Goal: Task Accomplishment & Management: Use online tool/utility

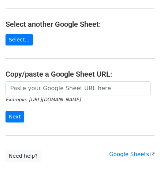
scroll to position [73, 0]
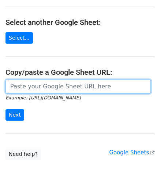
click at [26, 88] on input "url" at bounding box center [77, 86] width 145 height 14
paste input "[URL][DOMAIN_NAME]"
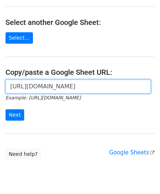
scroll to position [0, 146]
type input "[URL][DOMAIN_NAME]"
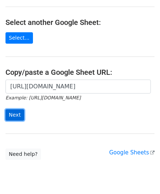
click at [17, 113] on input "Next" at bounding box center [14, 114] width 19 height 11
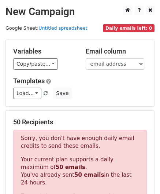
scroll to position [247, 0]
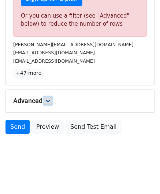
click at [50, 98] on icon at bounding box center [48, 100] width 4 height 4
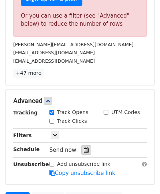
click at [84, 147] on icon at bounding box center [86, 149] width 5 height 5
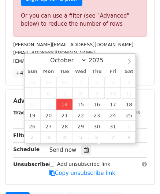
type input "2025-10-14 12:00"
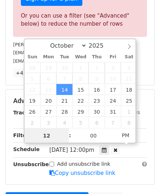
paste input "4"
type input "4"
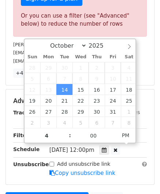
type input "2025-10-14 16:00"
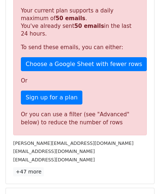
scroll to position [336, 0]
